Goal: Task Accomplishment & Management: Manage account settings

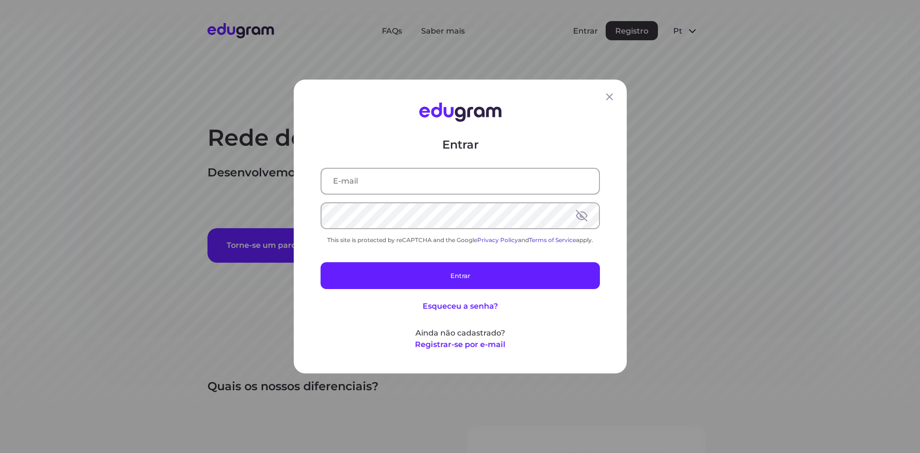
click at [505, 189] on input "text" at bounding box center [459, 181] width 277 height 25
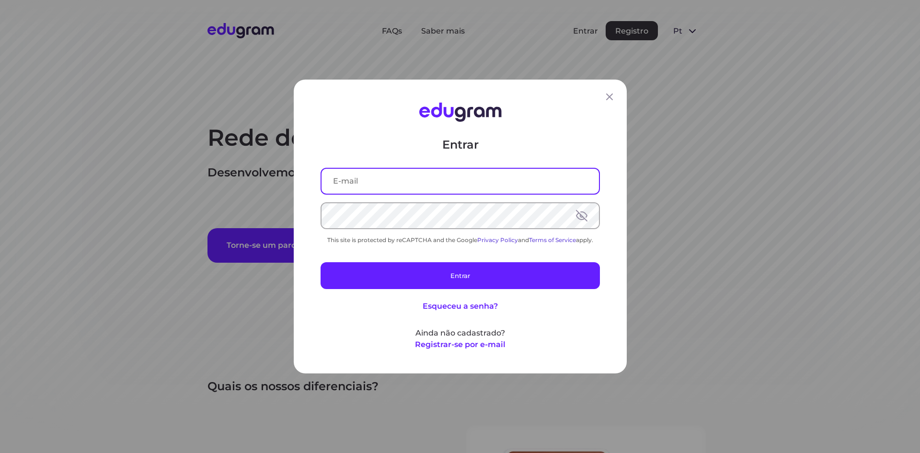
type input "baixarmaterialcompartilhado@gmail.com"
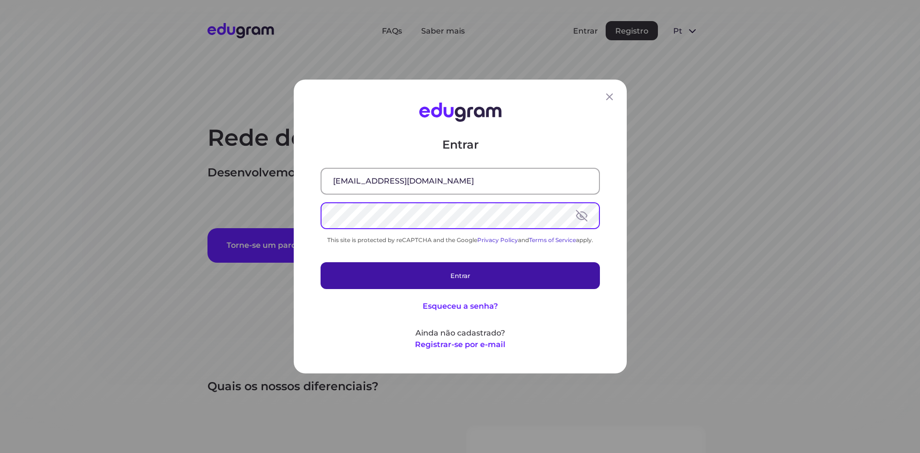
click at [465, 278] on button "Entrar" at bounding box center [459, 275] width 279 height 27
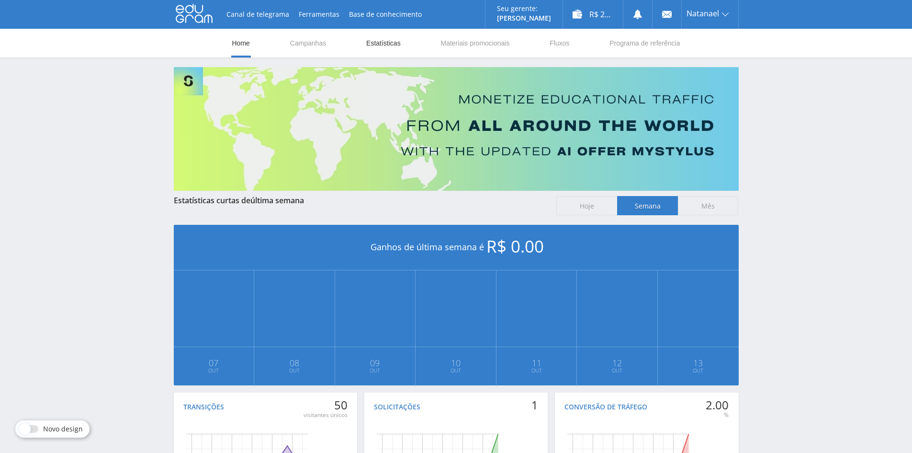
click at [372, 45] on link "Estatísticas" at bounding box center [383, 43] width 36 height 29
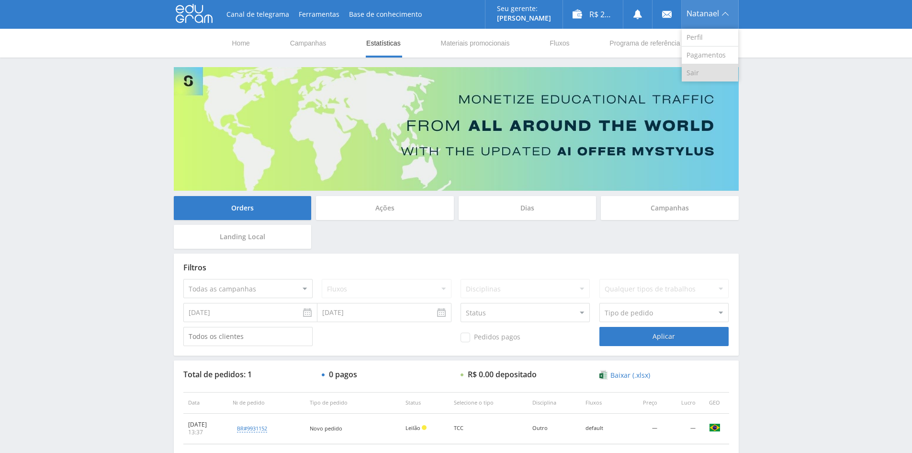
click at [696, 76] on link "Sair" at bounding box center [710, 72] width 57 height 17
